Goal: Information Seeking & Learning: Learn about a topic

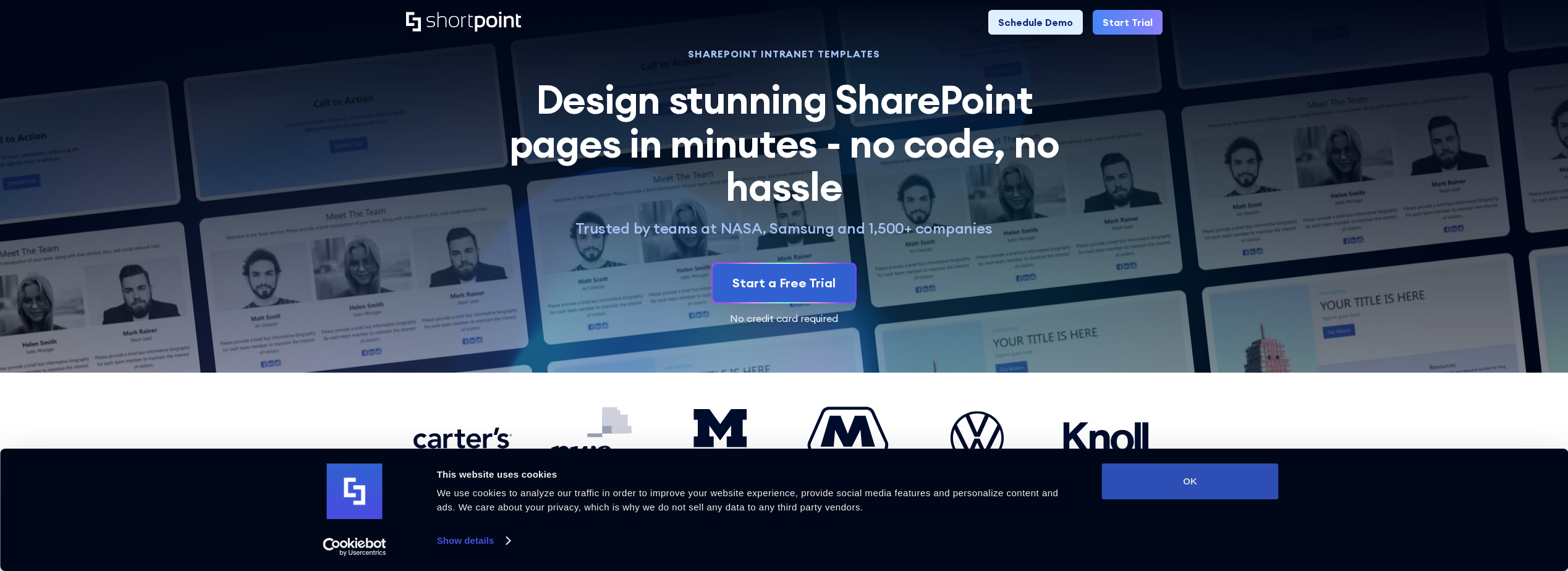
click at [1220, 496] on button "OK" at bounding box center [1190, 481] width 177 height 36
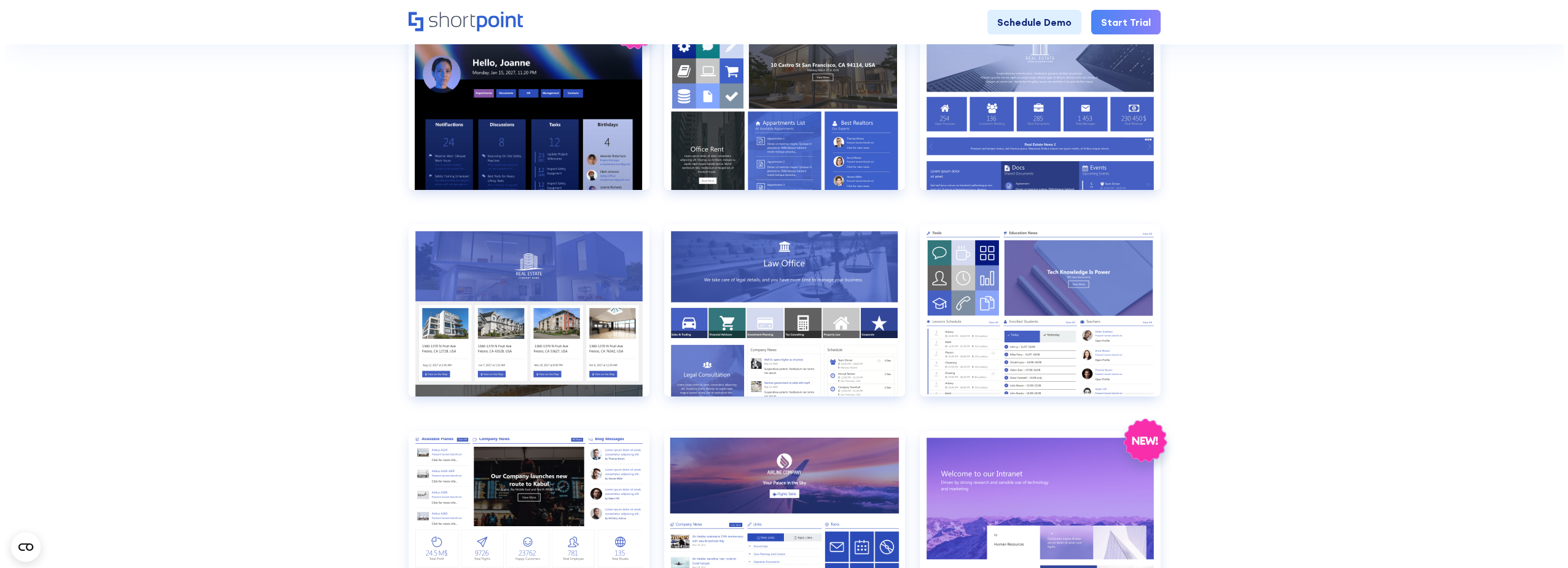
scroll to position [738, 0]
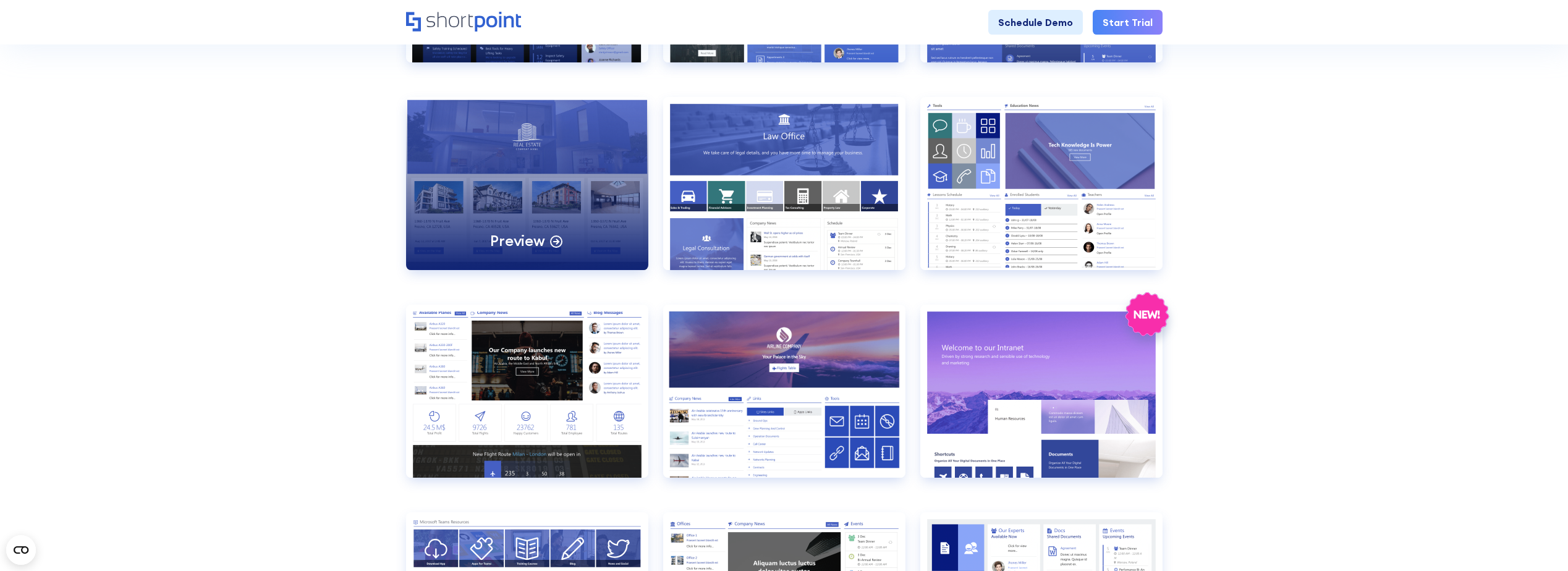
click at [527, 247] on p "Preview" at bounding box center [517, 241] width 54 height 19
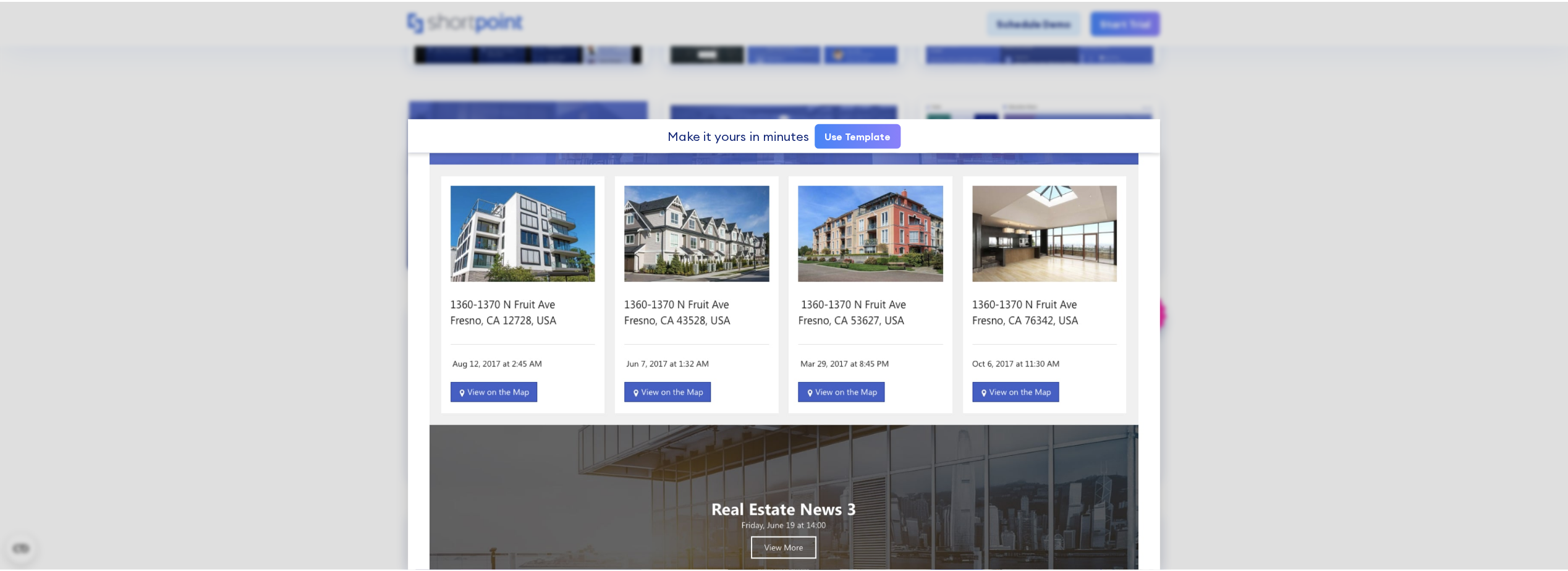
scroll to position [107, 0]
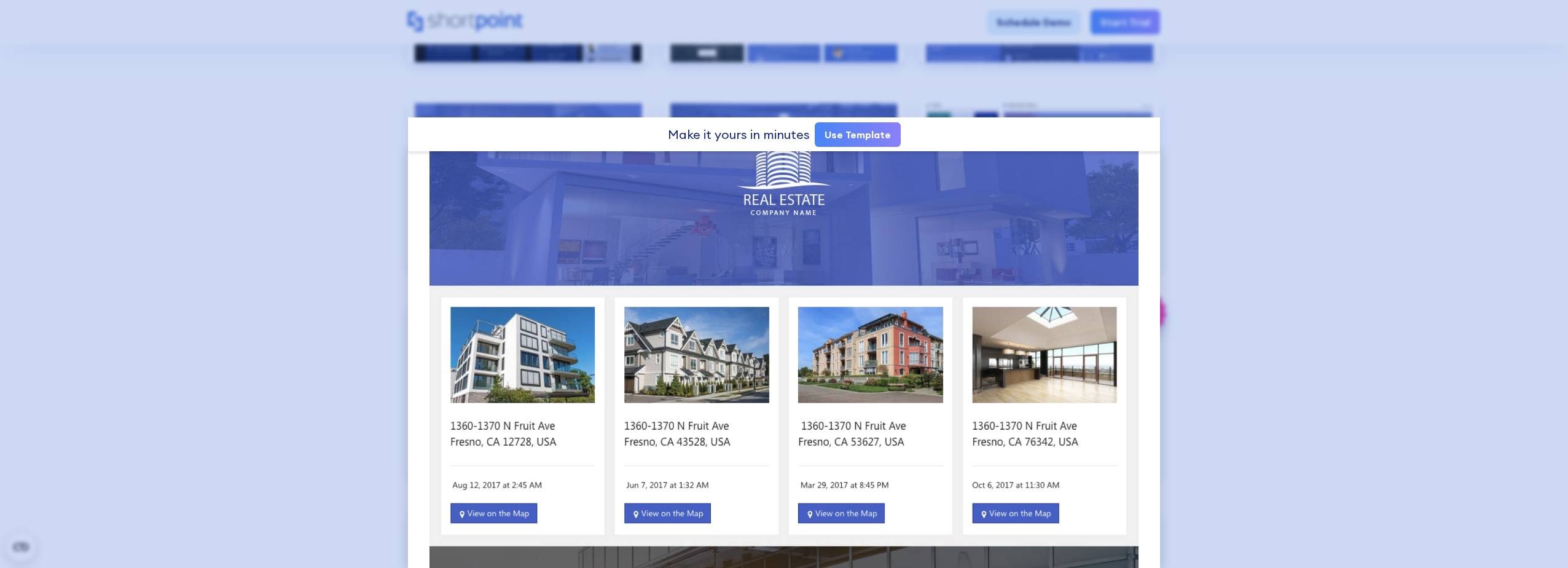
click at [1341, 206] on div at bounding box center [784, 284] width 1568 height 568
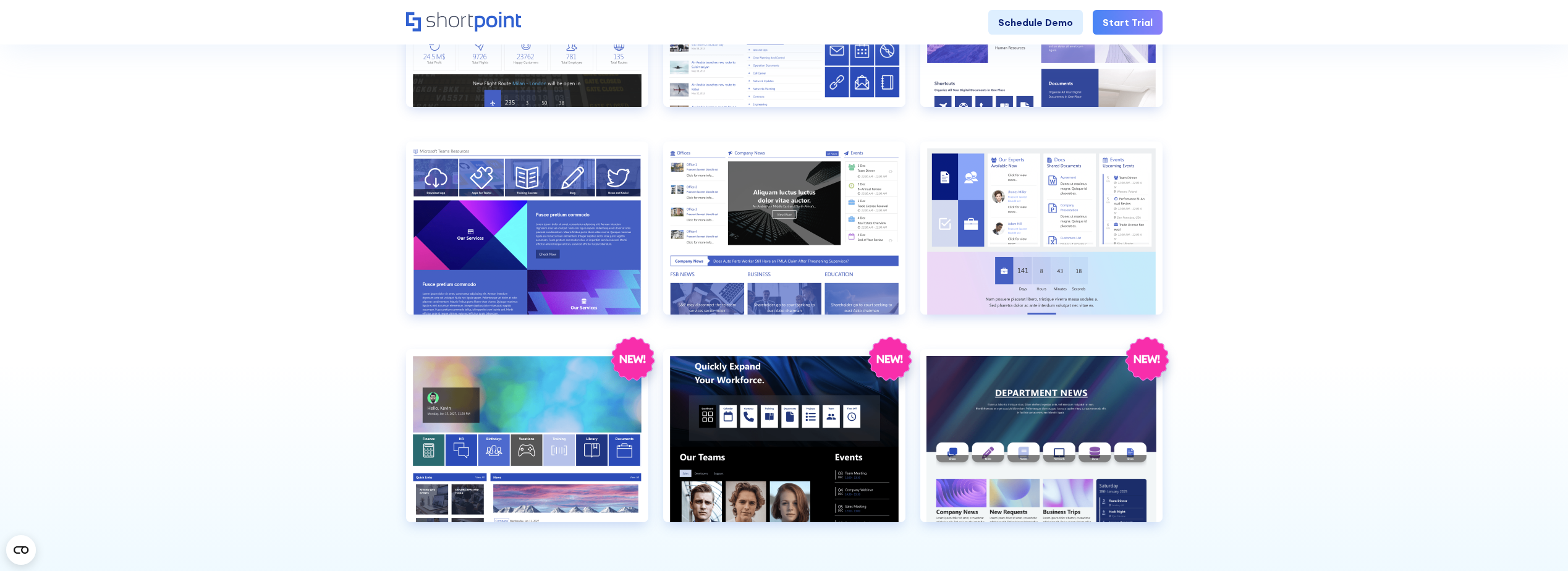
scroll to position [1175, 0]
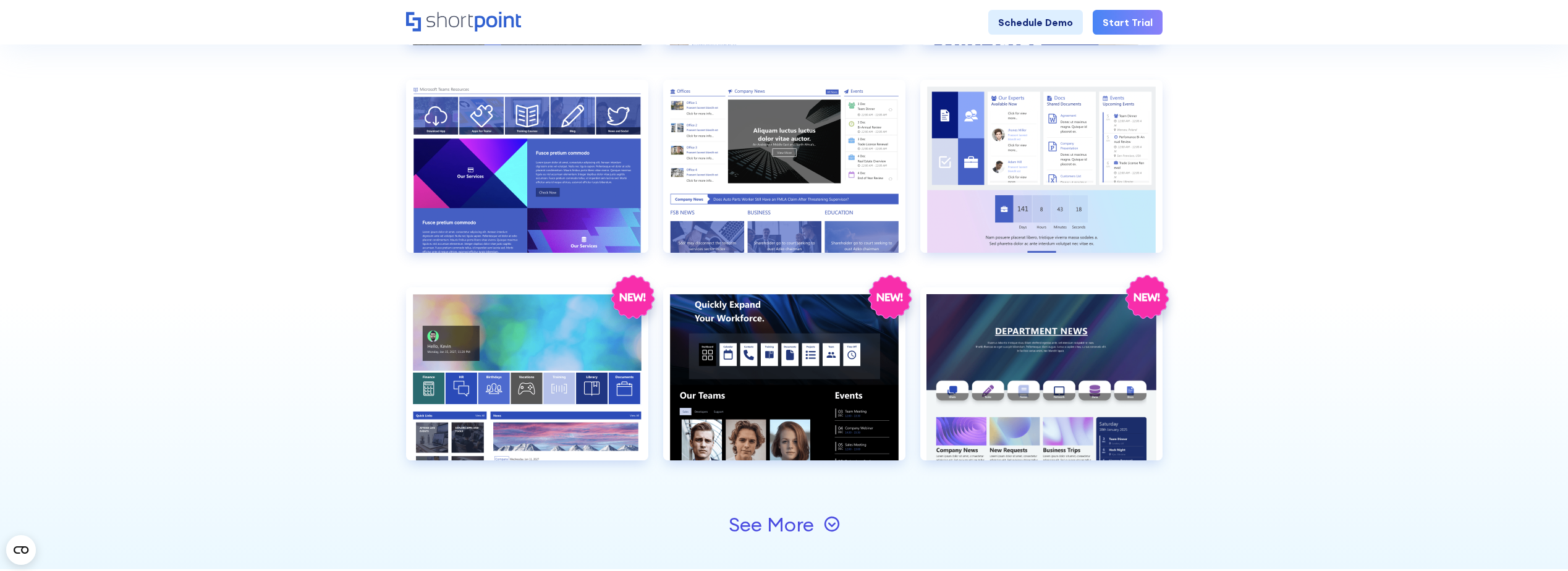
drag, startPoint x: 1349, startPoint y: 208, endPoint x: 1286, endPoint y: 469, distance: 268.5
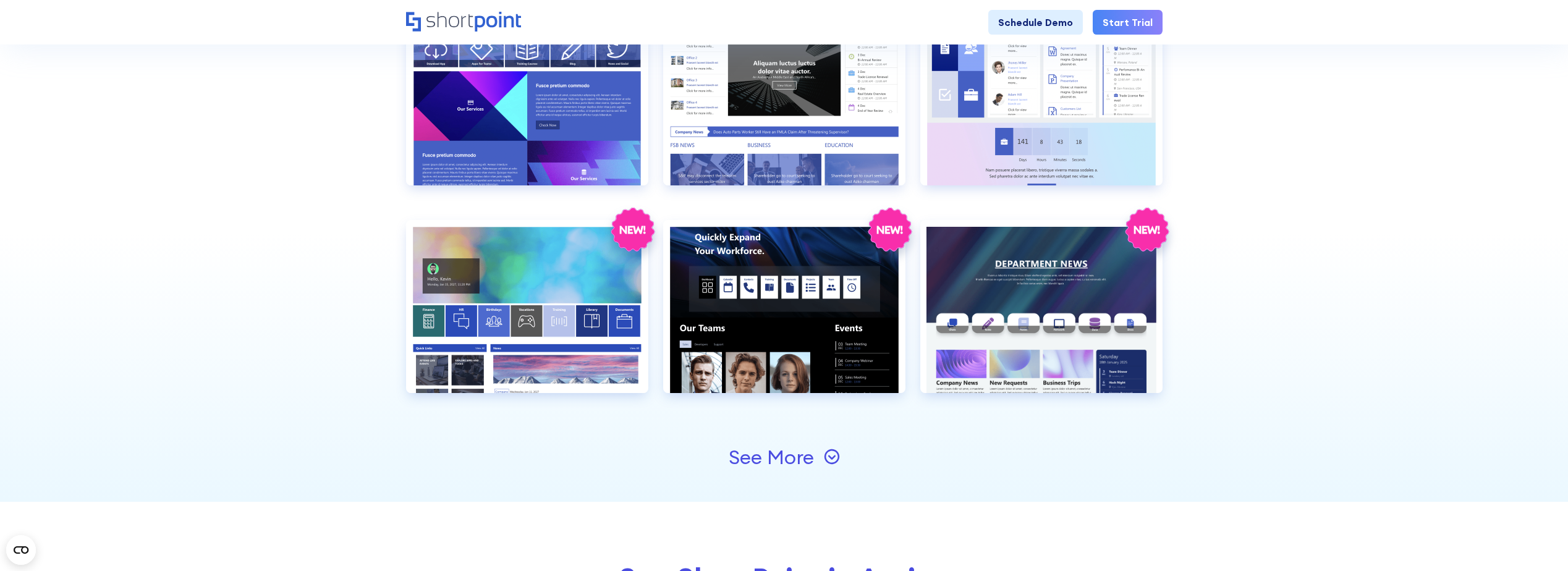
scroll to position [1299, 0]
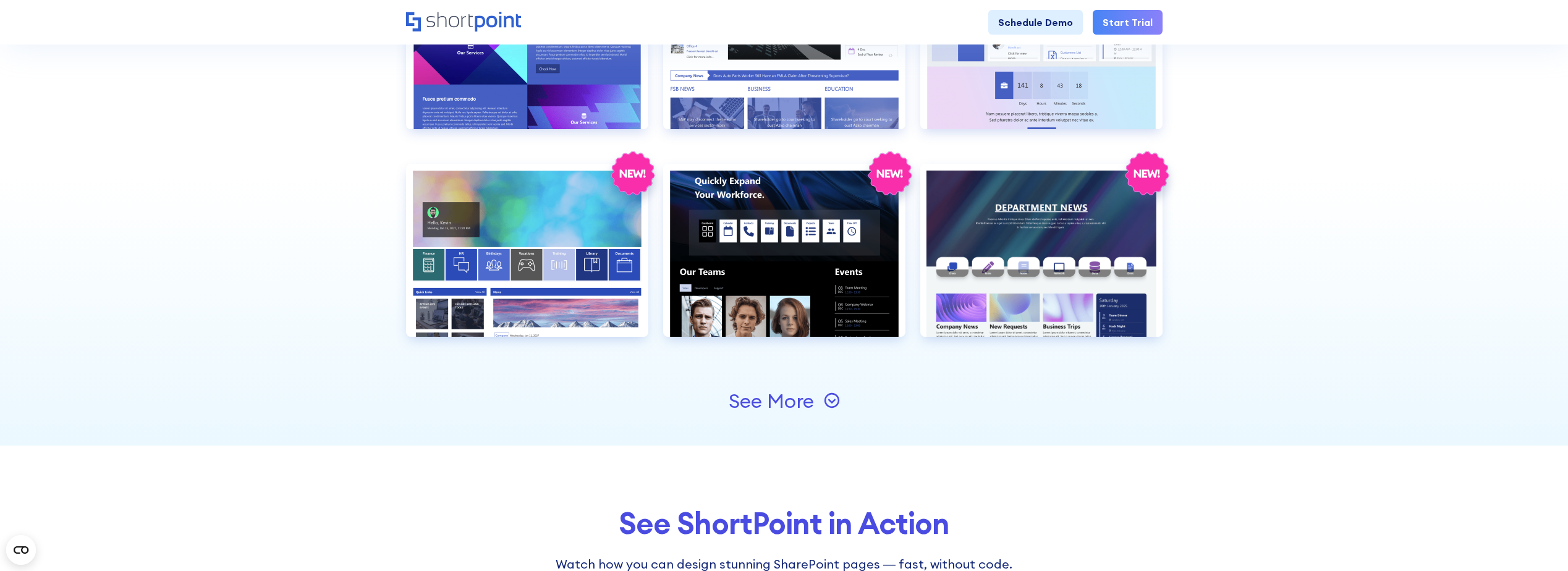
click at [827, 396] on icon at bounding box center [831, 400] width 15 height 15
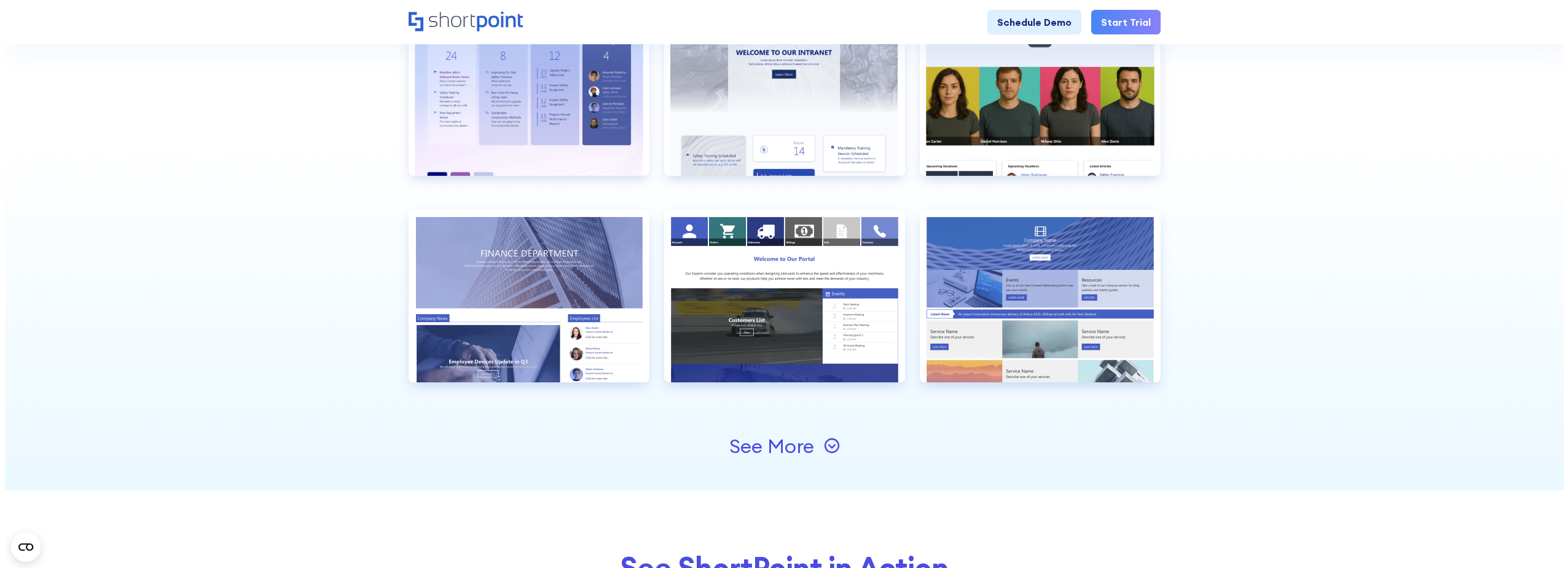
scroll to position [1661, 0]
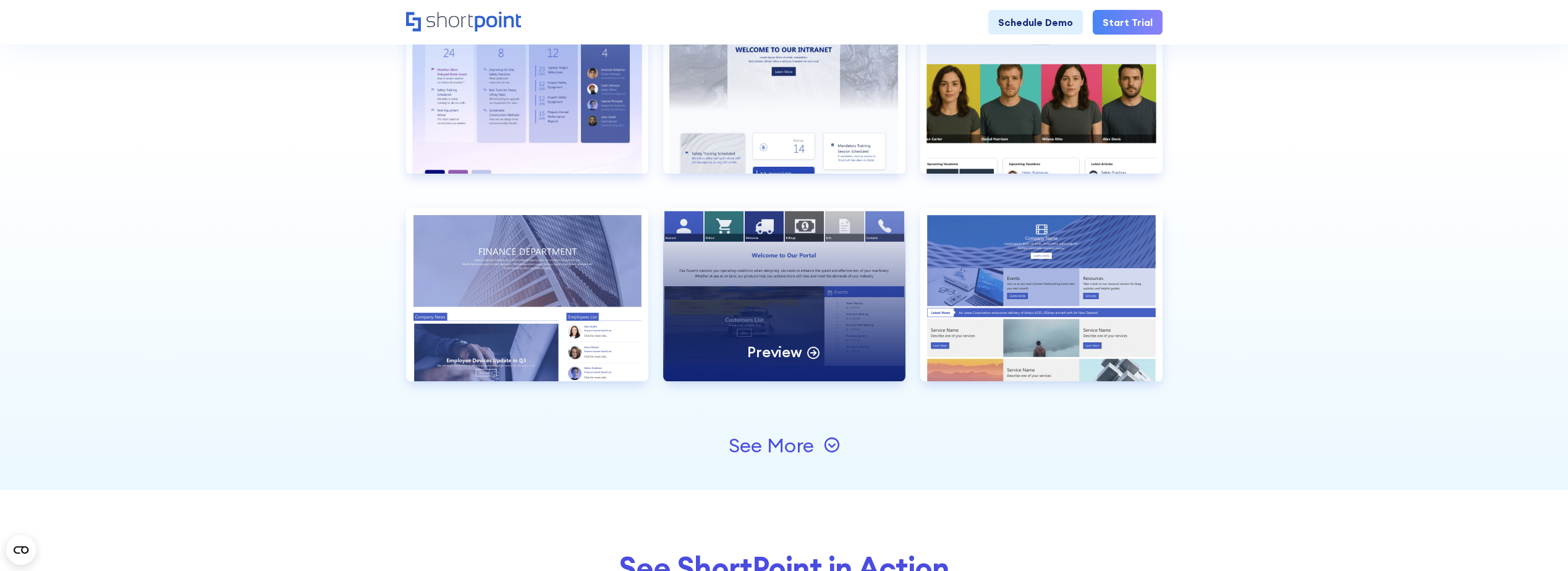
click at [835, 252] on div "Preview" at bounding box center [784, 294] width 242 height 173
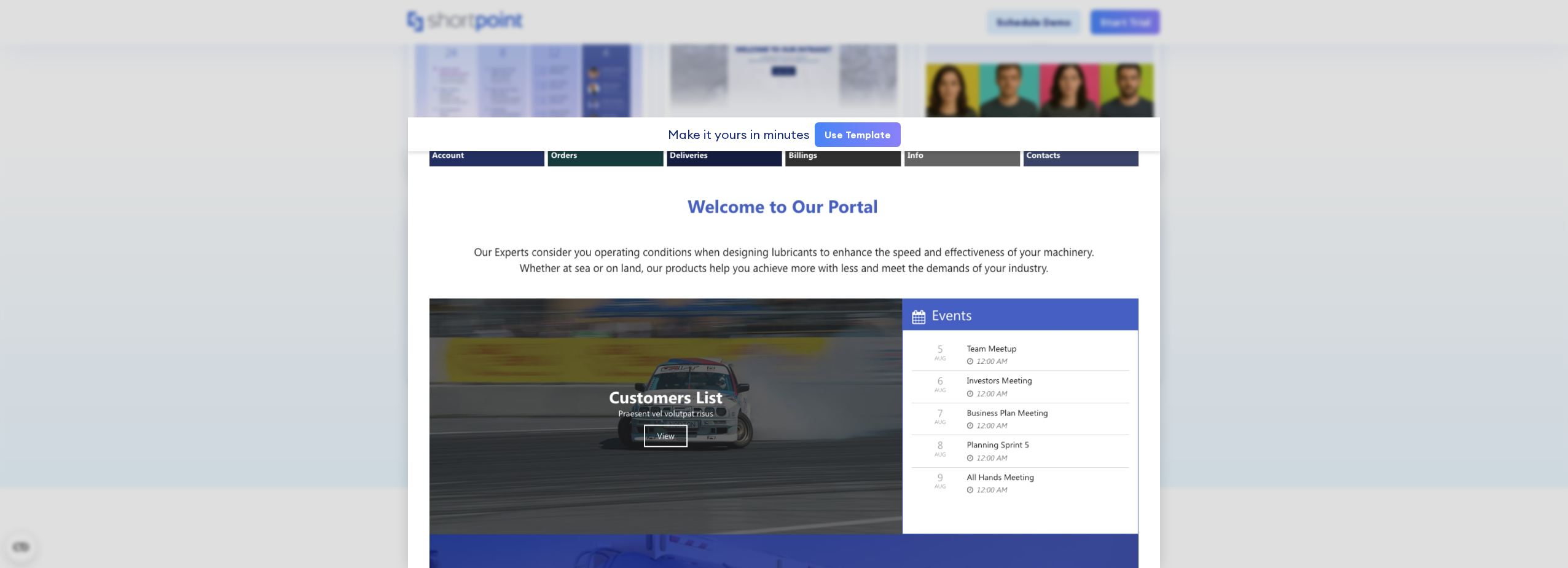
scroll to position [94, 0]
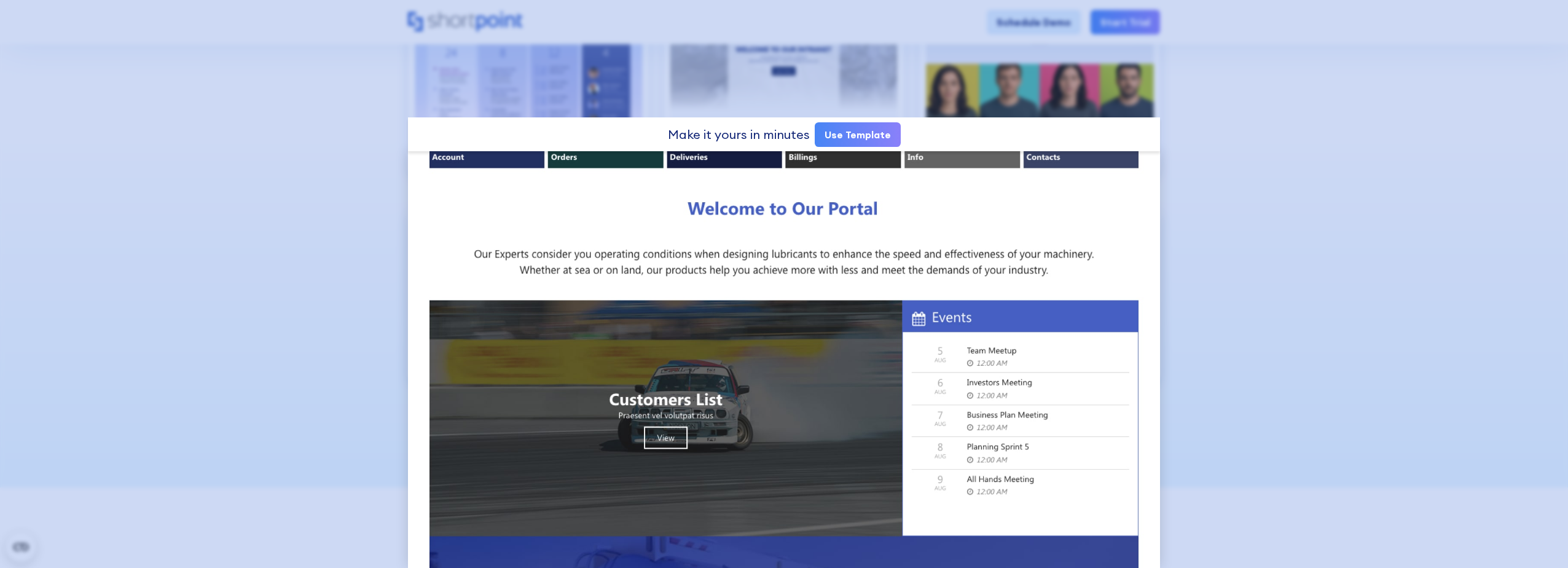
click at [1188, 274] on div at bounding box center [784, 284] width 1568 height 568
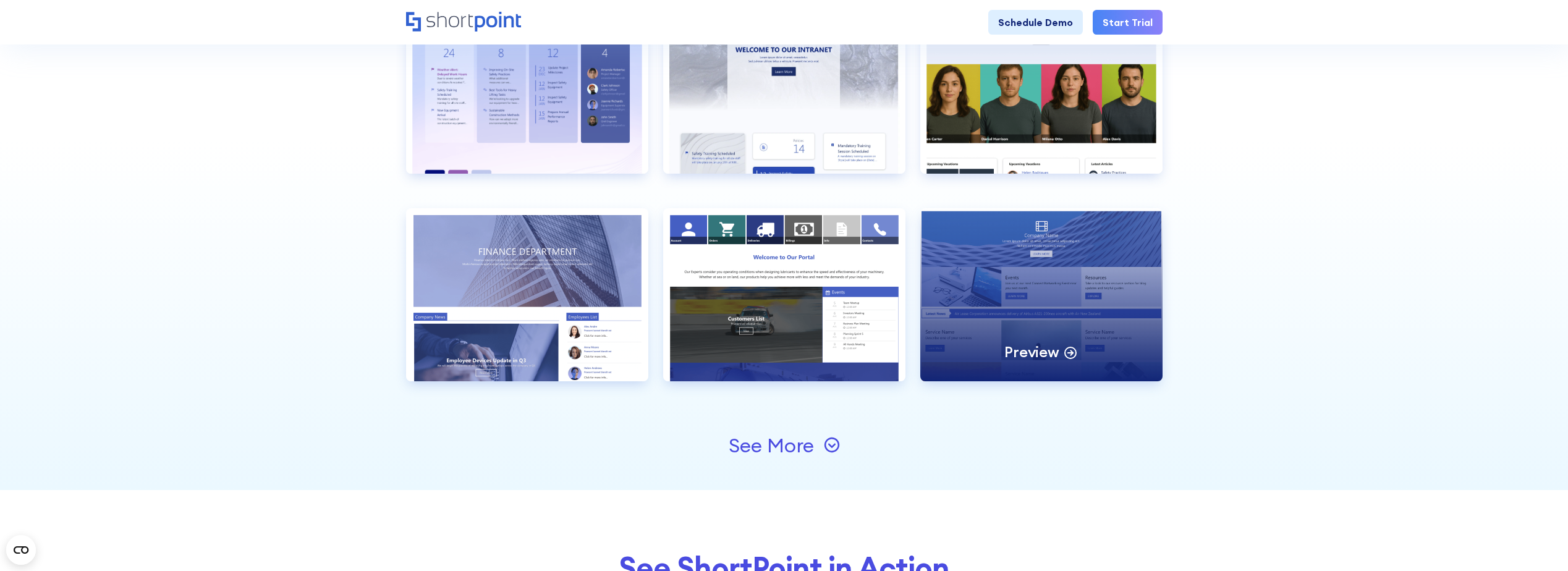
click at [1107, 277] on div "Preview" at bounding box center [1041, 294] width 242 height 173
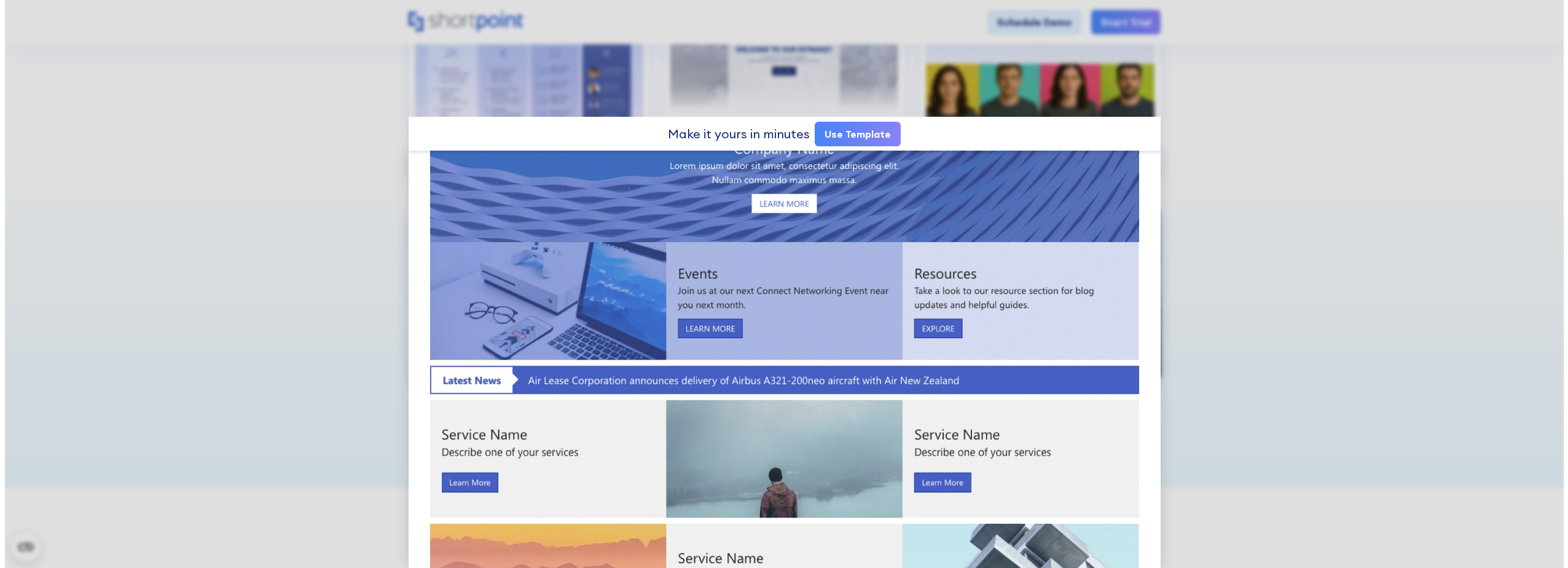
scroll to position [0, 0]
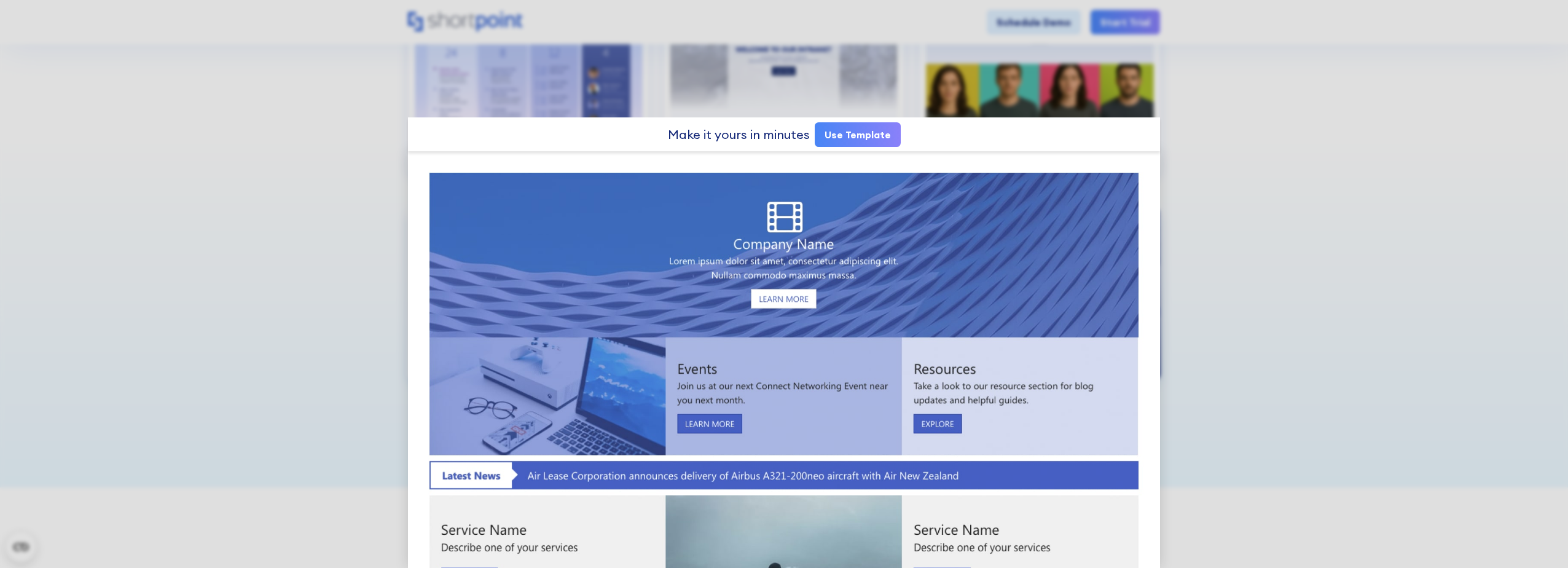
drag, startPoint x: 1101, startPoint y: 275, endPoint x: 1245, endPoint y: 253, distance: 145.7
click at [1245, 253] on div at bounding box center [784, 284] width 1568 height 568
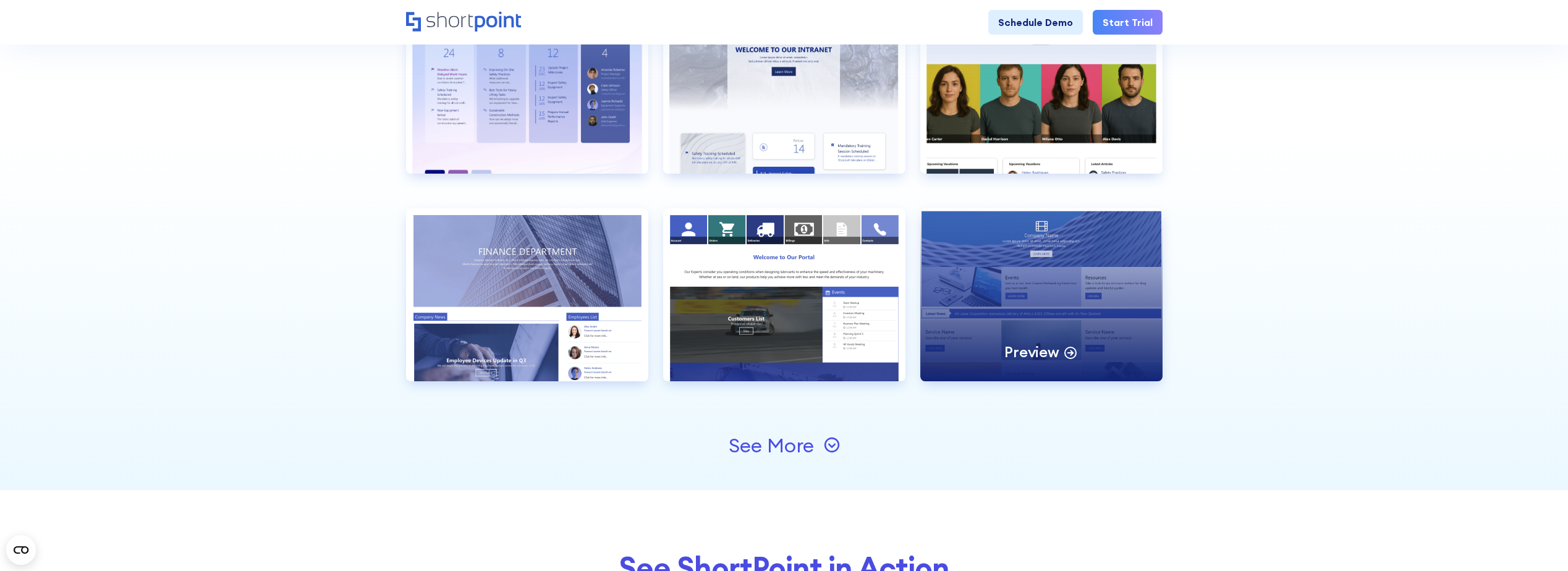
click at [1011, 341] on div "Preview" at bounding box center [1041, 294] width 242 height 173
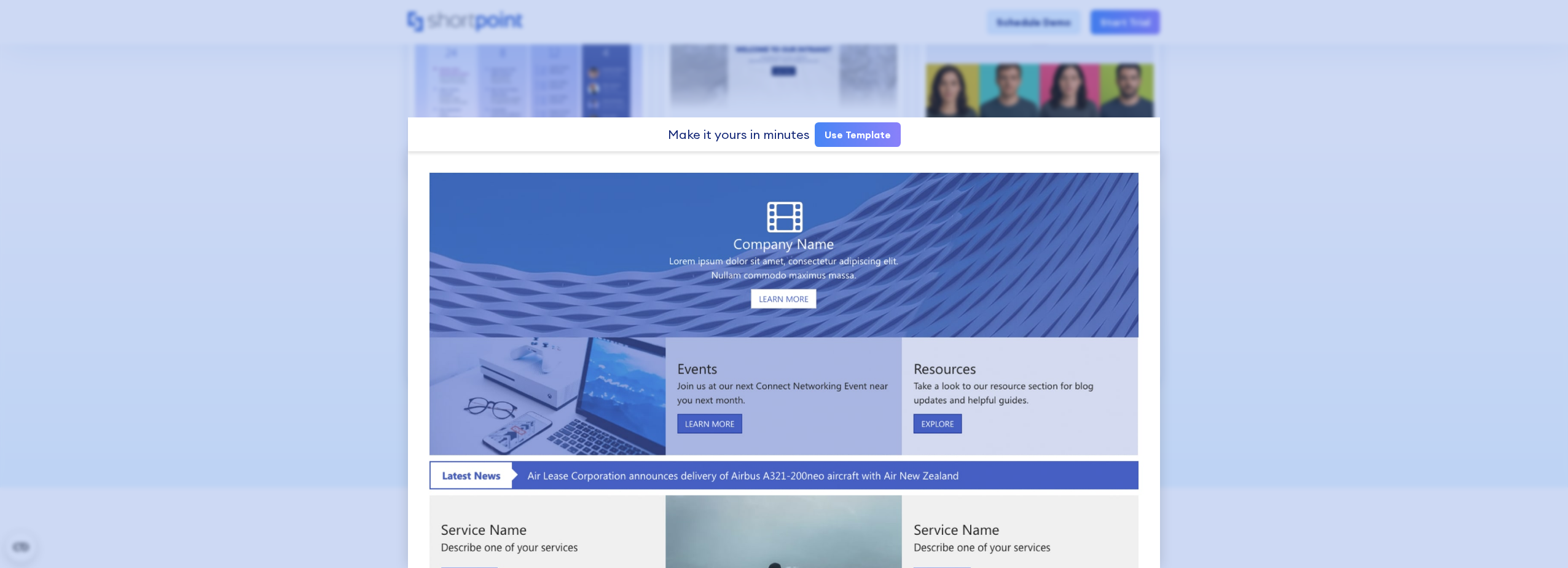
click at [1284, 247] on div at bounding box center [784, 284] width 1568 height 568
